Goal: Information Seeking & Learning: Learn about a topic

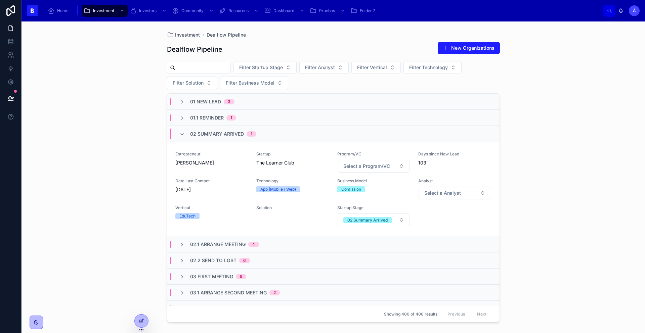
click at [225, 170] on div "Entrepreneur [PERSON_NAME]" at bounding box center [211, 163] width 73 height 22
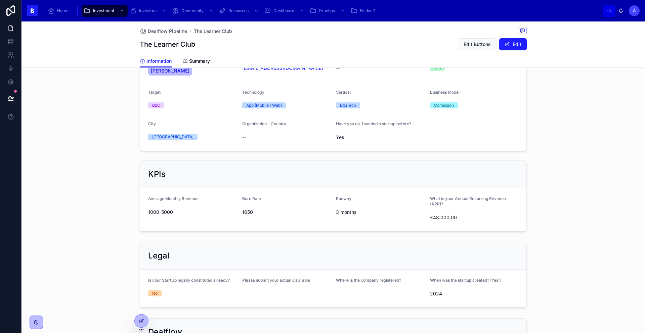
scroll to position [268, 0]
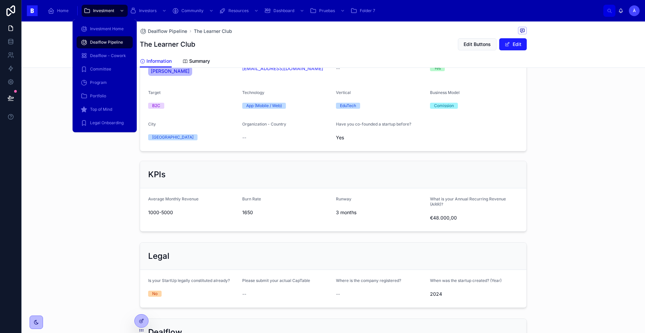
click at [116, 41] on span "Dealflow Pipeline" at bounding box center [106, 42] width 33 height 5
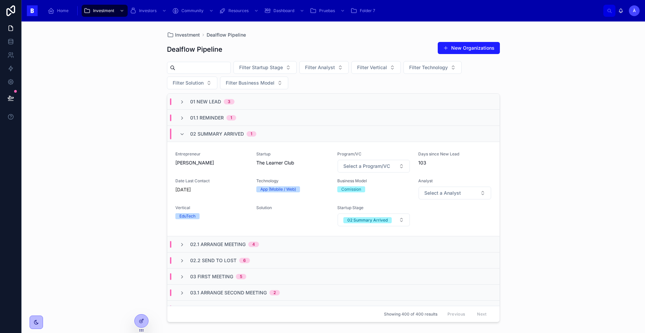
click at [228, 131] on span "02 Summary Arrived" at bounding box center [217, 134] width 54 height 7
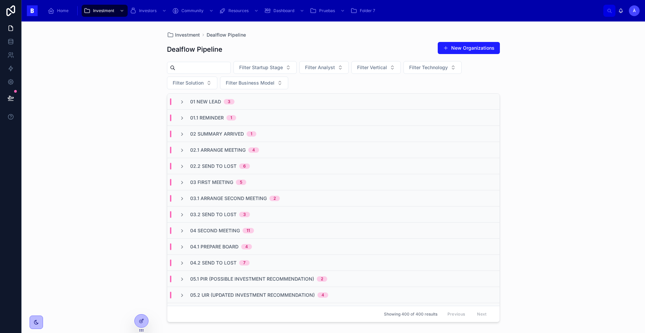
click at [230, 186] on div "03 First Meeting 5" at bounding box center [333, 182] width 332 height 16
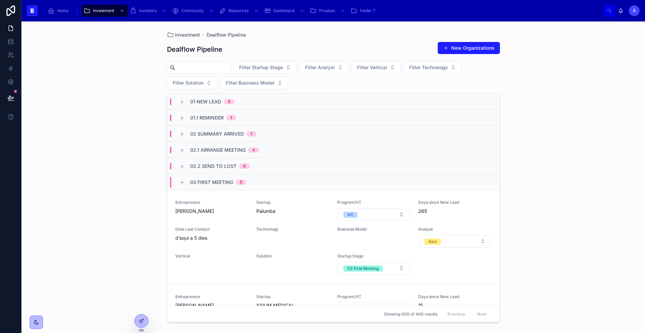
click at [243, 216] on div "Entrepreneur [PERSON_NAME]" at bounding box center [211, 211] width 73 height 22
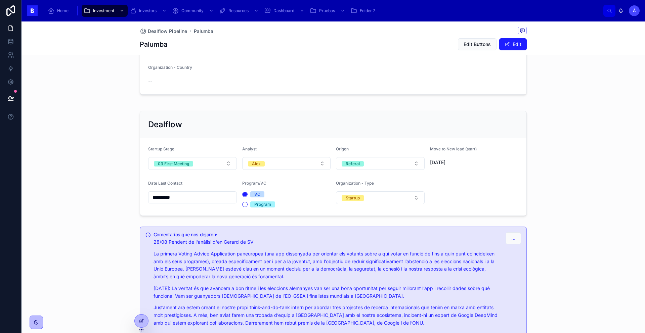
scroll to position [153, 0]
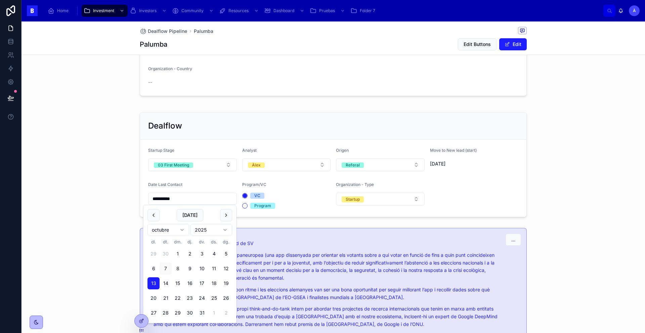
click at [198, 201] on input "**********" at bounding box center [193, 198] width 88 height 9
click at [189, 215] on button "[DATE]" at bounding box center [190, 215] width 27 height 12
type input "*********"
click at [189, 215] on span "[DATE]" at bounding box center [190, 215] width 27 height 12
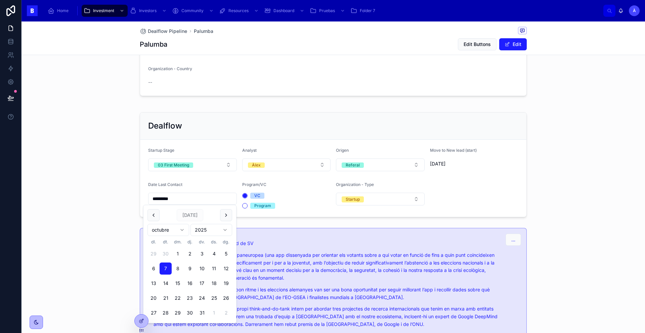
click at [110, 204] on div "Dealflow Startup Stage 03 First Meeting Analyst Àlex Origen Referal Move to New…" at bounding box center [334, 165] width 624 height 111
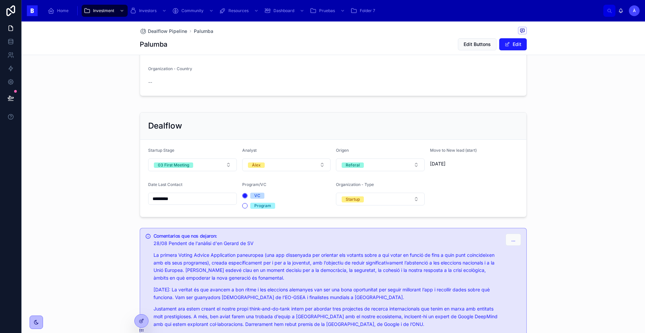
scroll to position [0, 0]
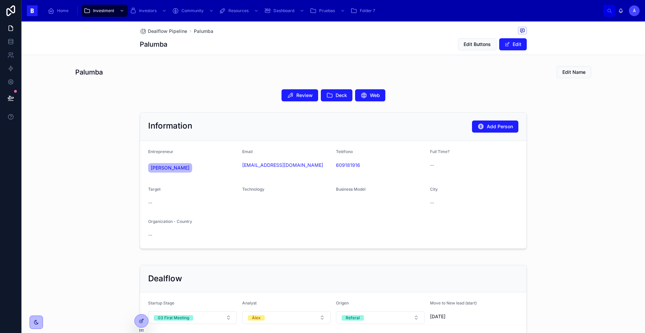
click at [296, 95] on span "Review" at bounding box center [304, 95] width 16 height 7
click at [337, 95] on span "Deck" at bounding box center [341, 95] width 11 height 7
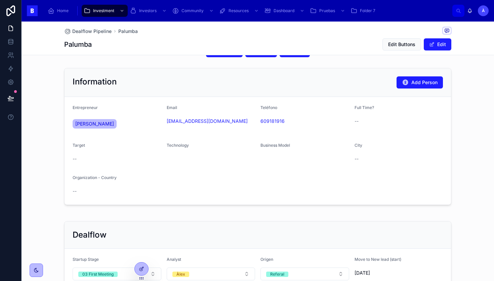
scroll to position [48, 0]
